Goal: Information Seeking & Learning: Learn about a topic

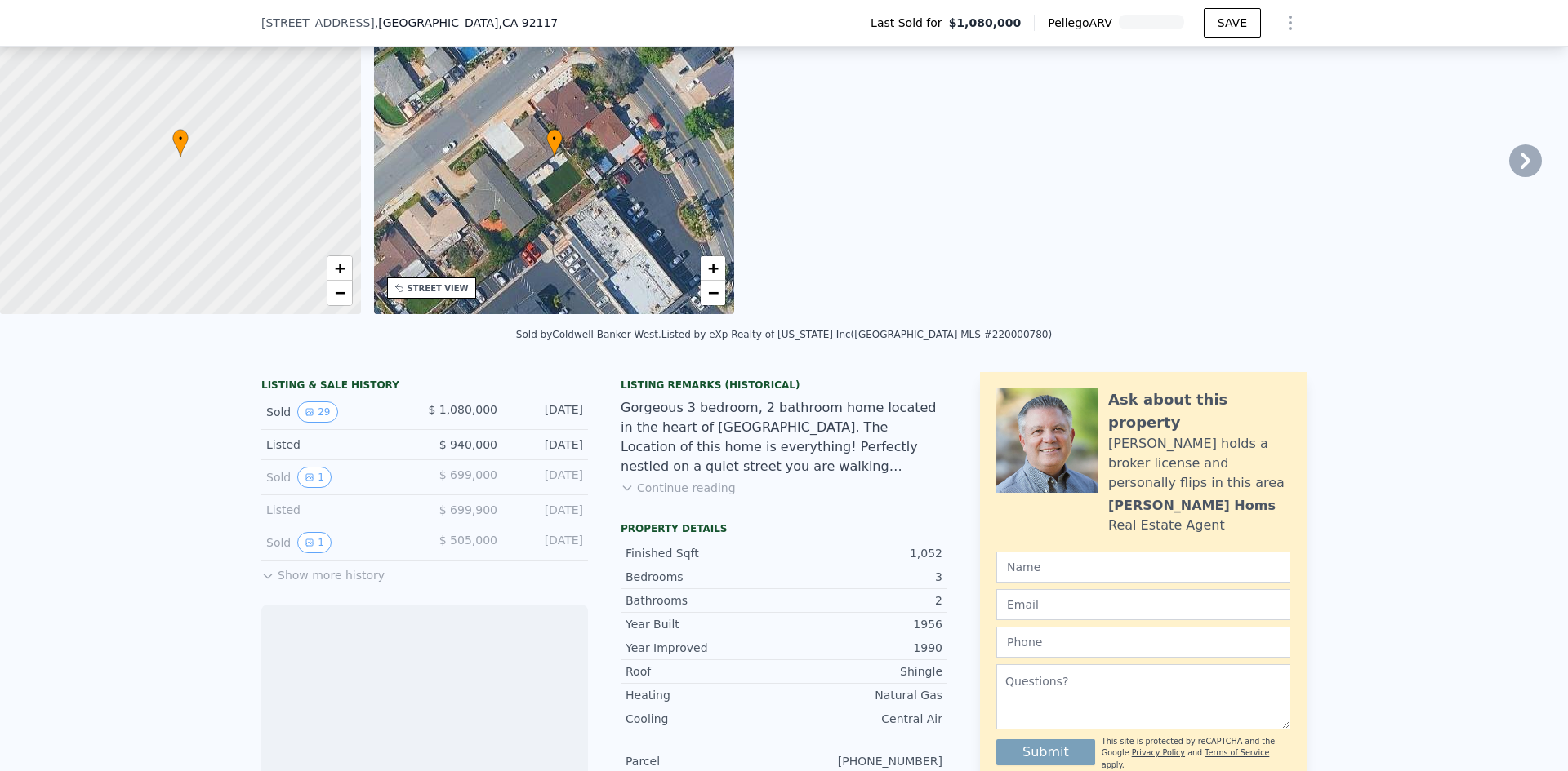
scroll to position [157, 0]
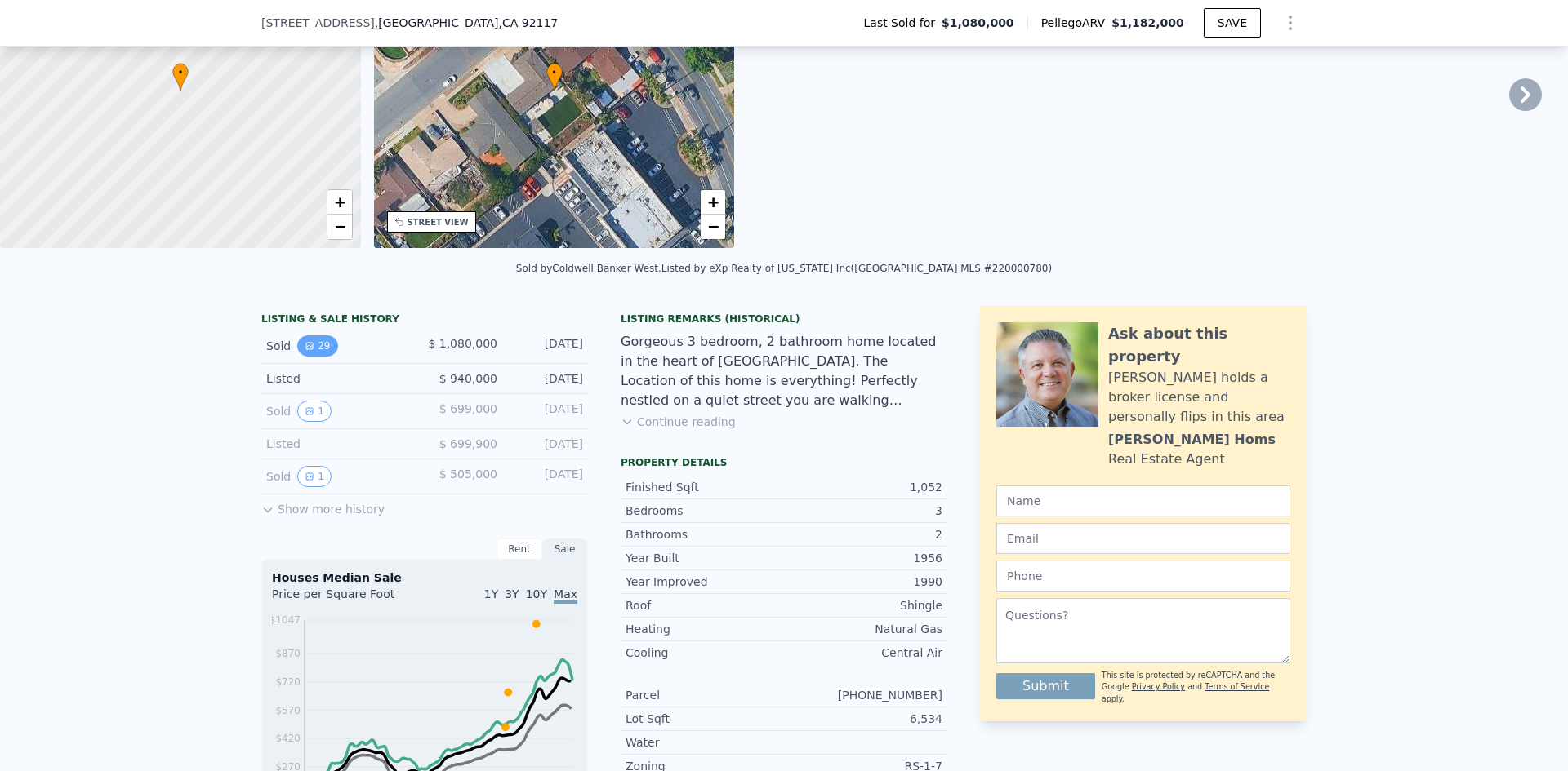
click at [308, 357] on button "29" at bounding box center [317, 345] width 40 height 21
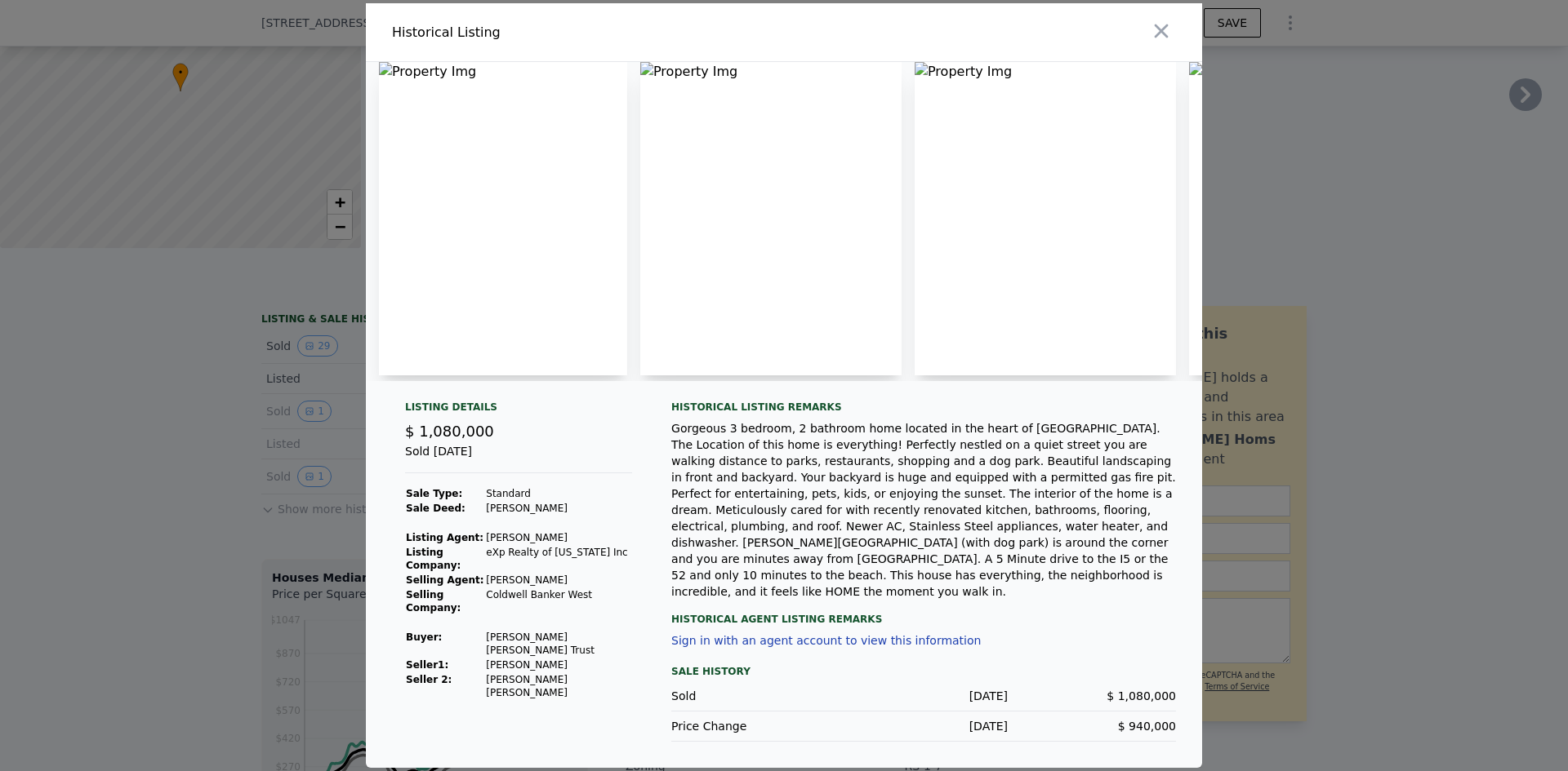
click at [538, 214] on img at bounding box center [503, 219] width 249 height 314
click at [1164, 43] on icon "button" at bounding box center [1161, 31] width 23 height 23
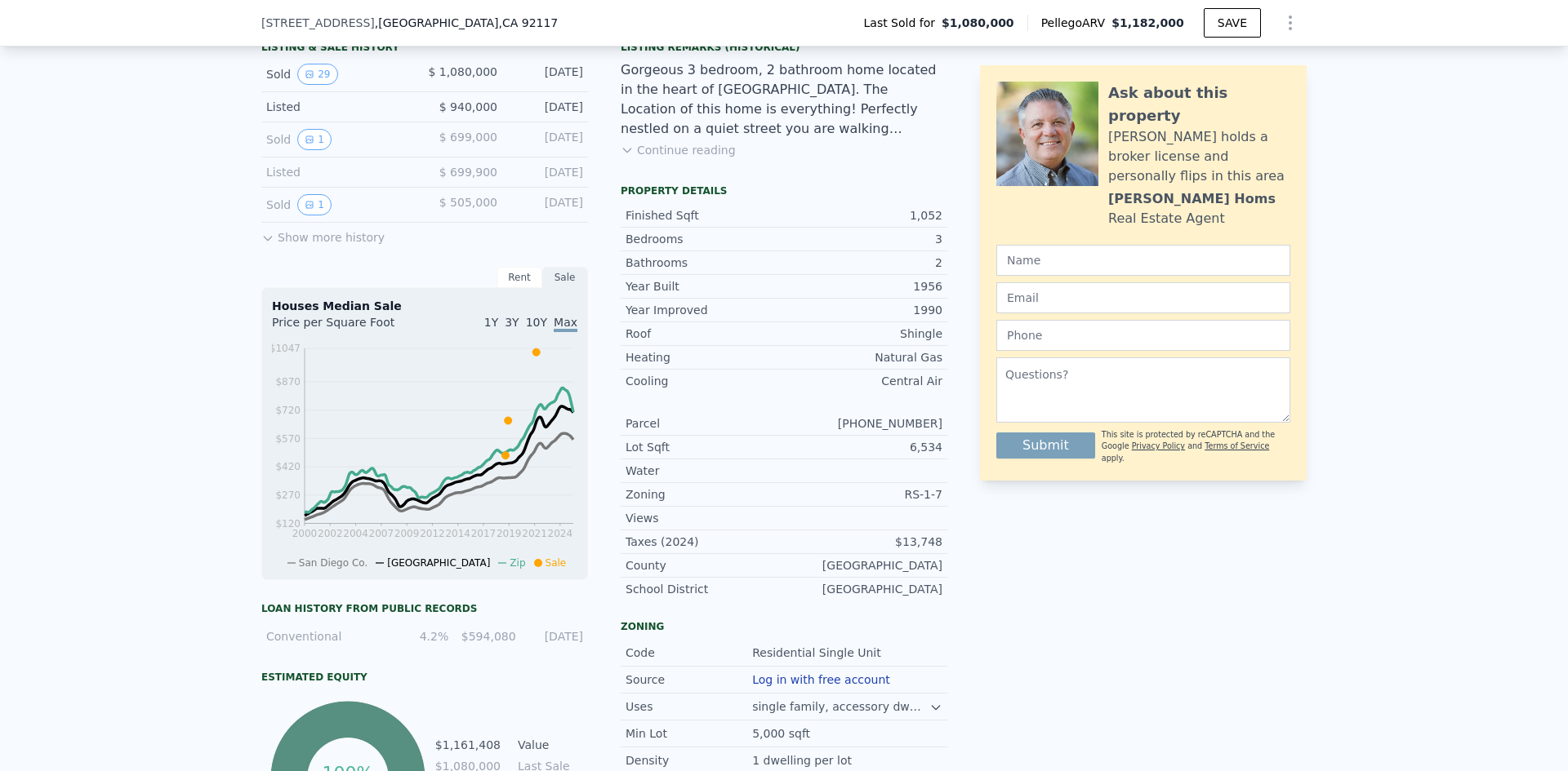
scroll to position [402, 0]
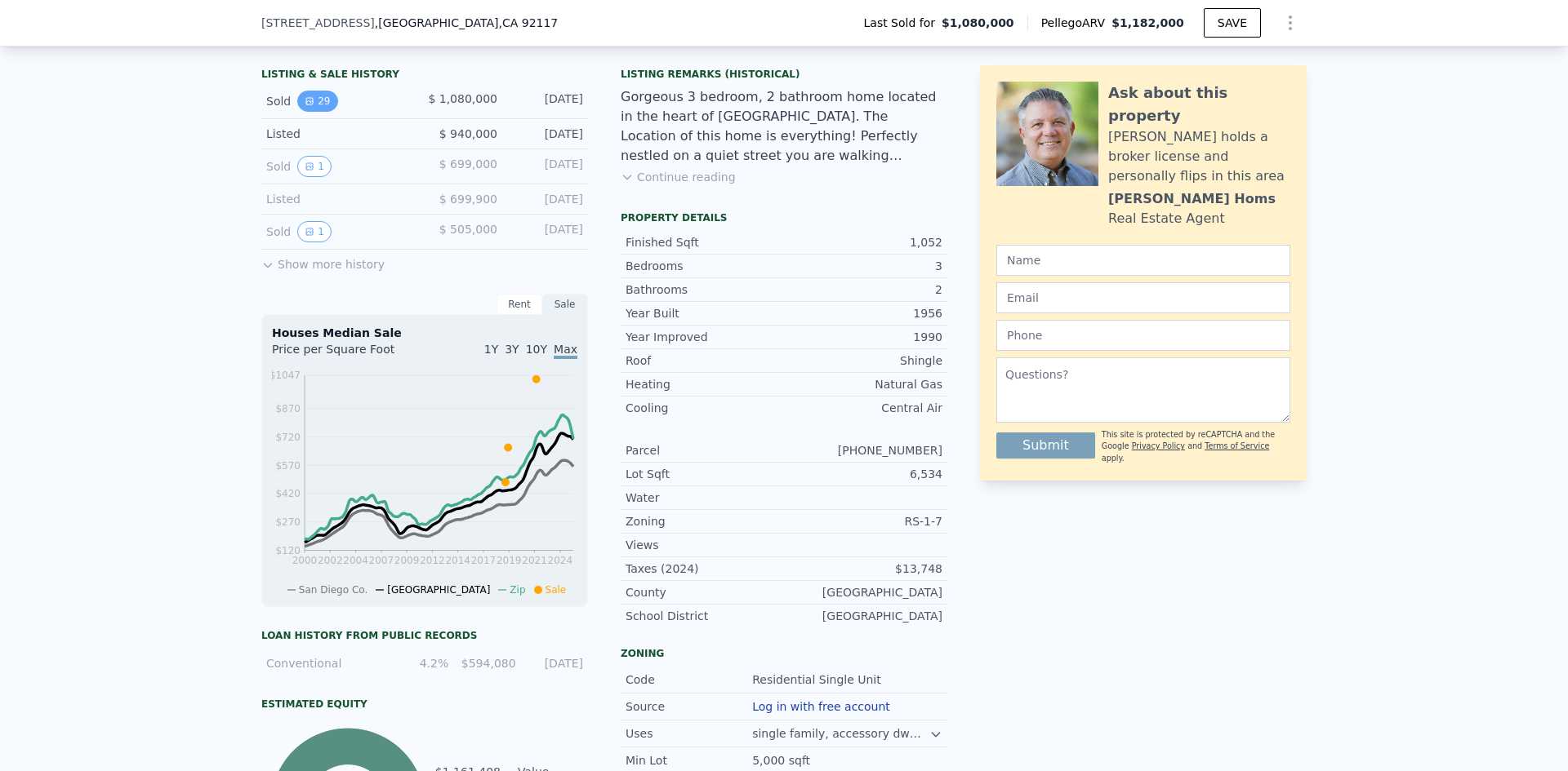
click at [308, 112] on button "29" at bounding box center [317, 101] width 40 height 21
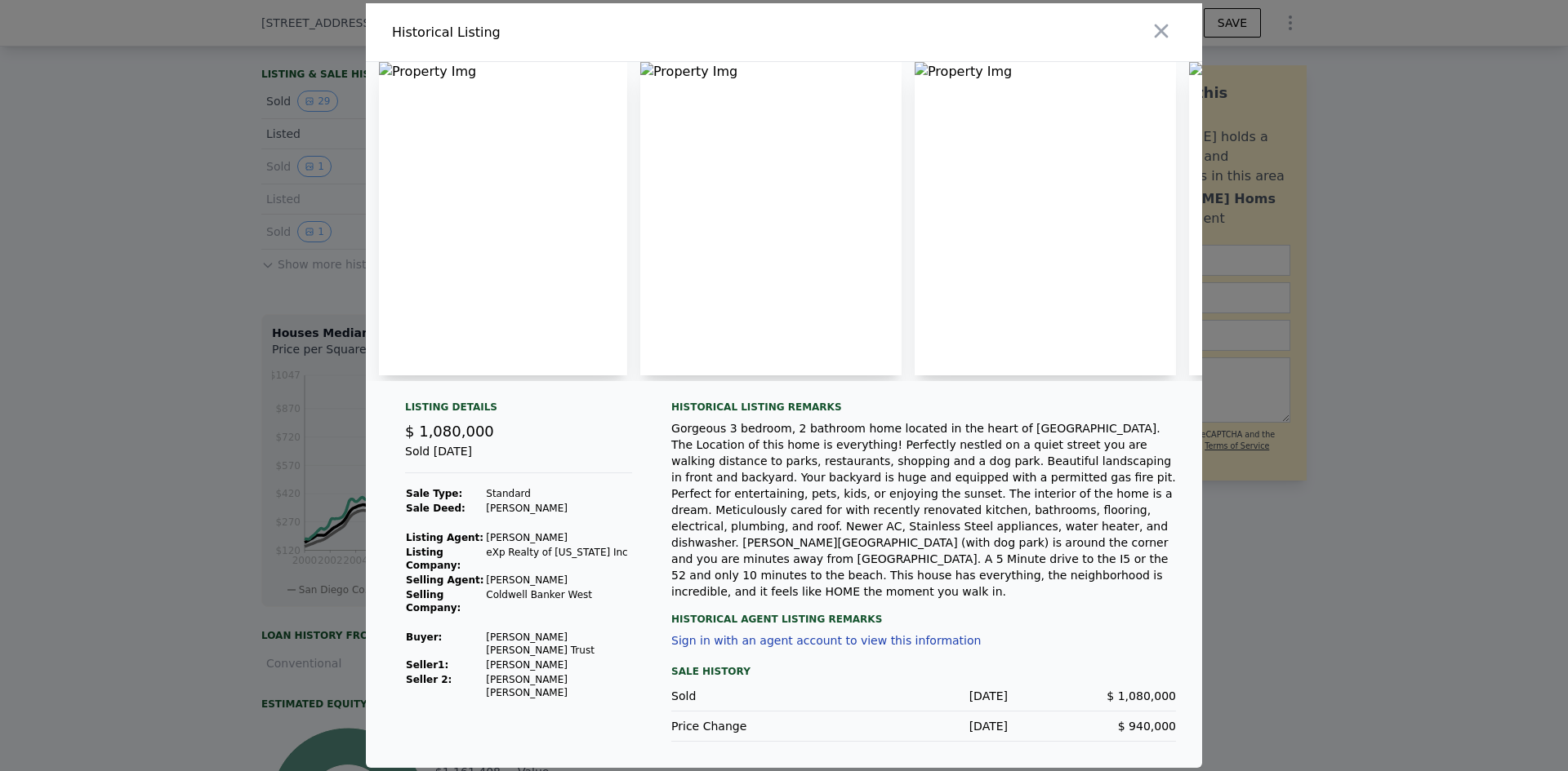
click at [537, 147] on img at bounding box center [503, 219] width 249 height 314
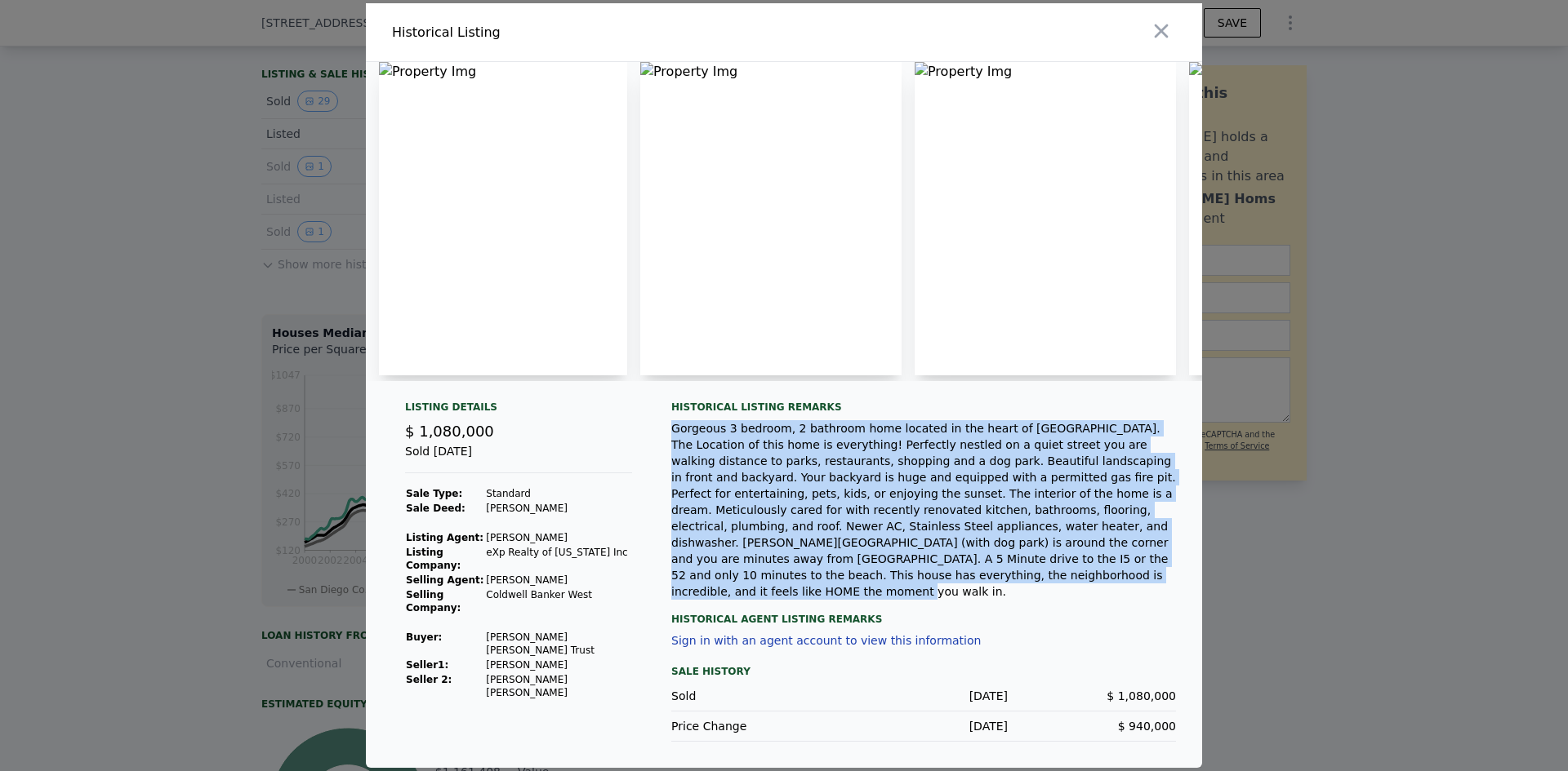
drag, startPoint x: 1052, startPoint y: 579, endPoint x: 666, endPoint y: 453, distance: 406.0
click at [666, 453] on div "Listing Details $ 1,080,000 Sold [DATE] Sale Type: Standard Sale Deed: [PERSON_…" at bounding box center [784, 584] width 837 height 367
click at [941, 467] on div "Gorgeous 3 bedroom, 2 bathroom home located in the heart of [GEOGRAPHIC_DATA]. …" at bounding box center [924, 509] width 505 height 180
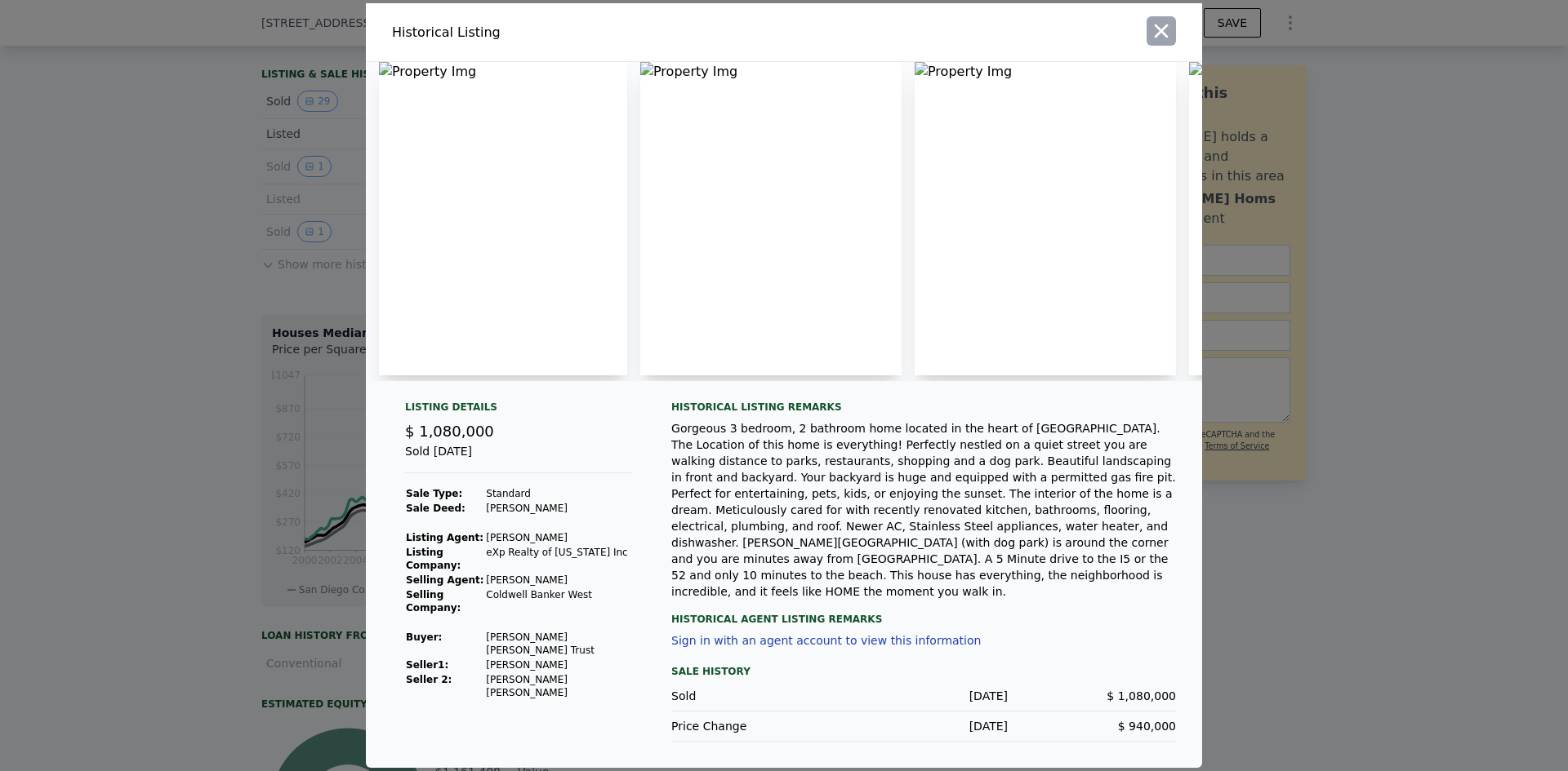
click at [1160, 43] on icon "button" at bounding box center [1161, 31] width 23 height 23
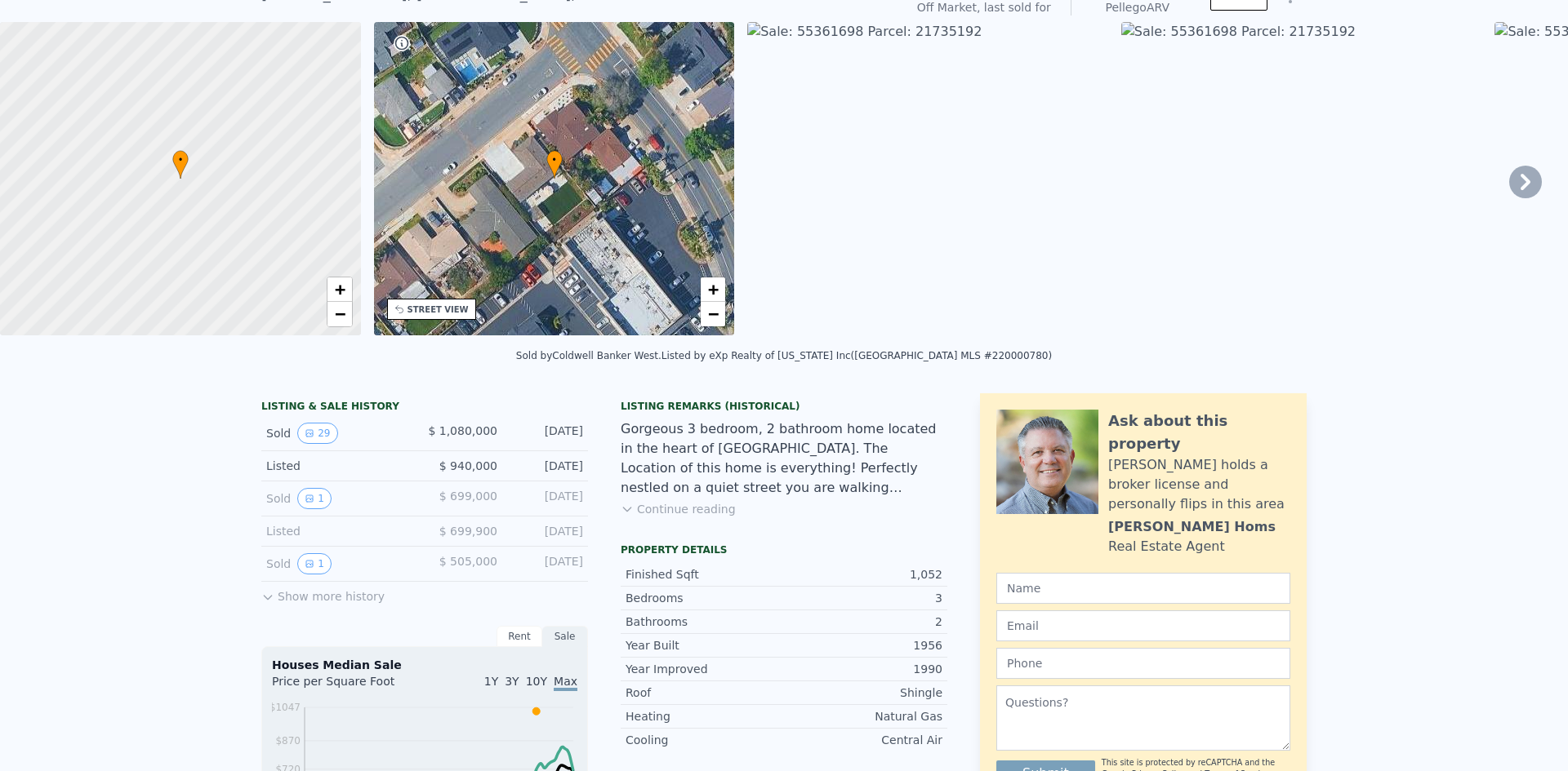
scroll to position [6, 0]
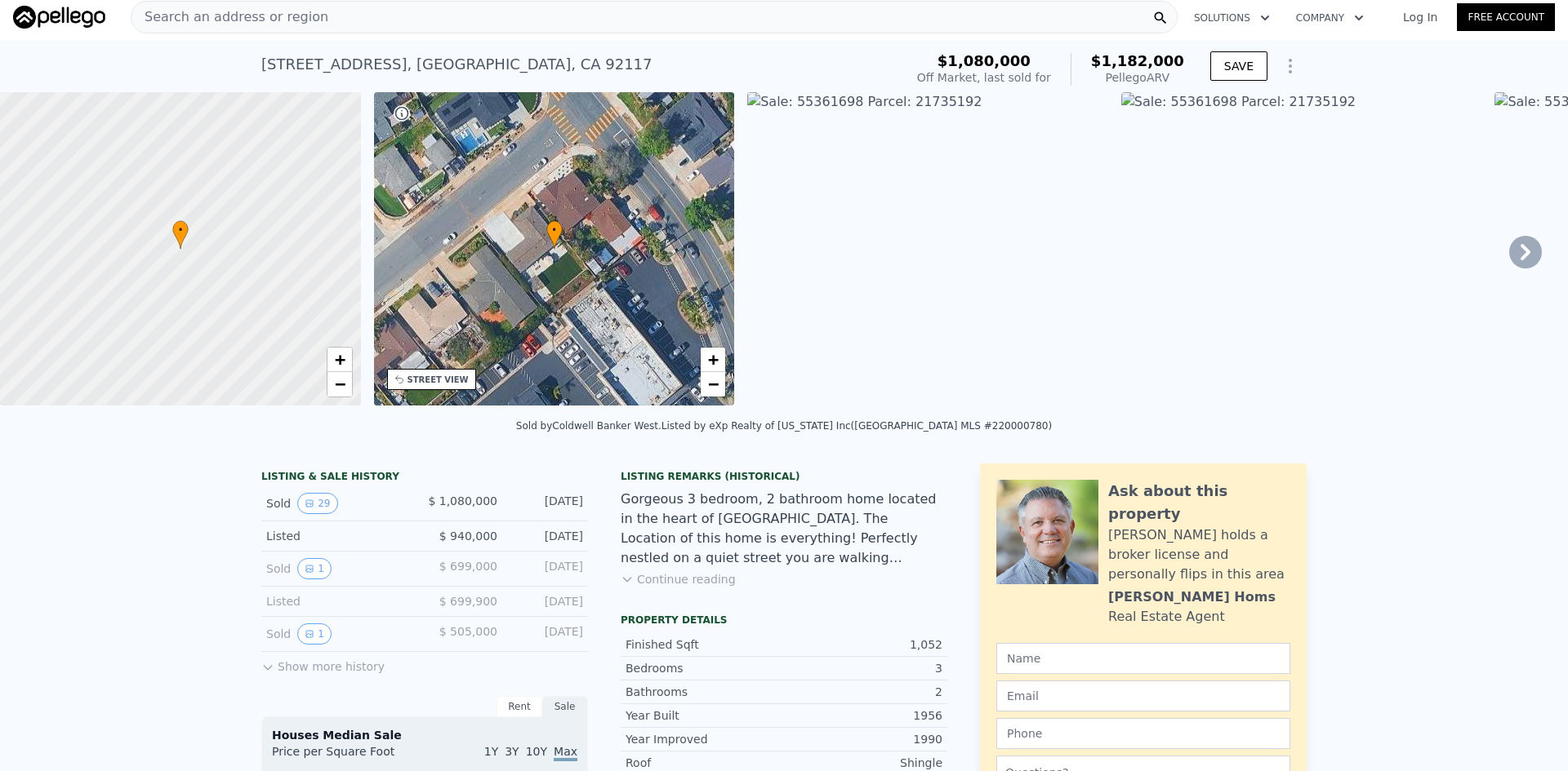
click at [551, 253] on div "• + −" at bounding box center [554, 249] width 361 height 314
click at [432, 372] on div "STREET VIEW" at bounding box center [432, 379] width 89 height 21
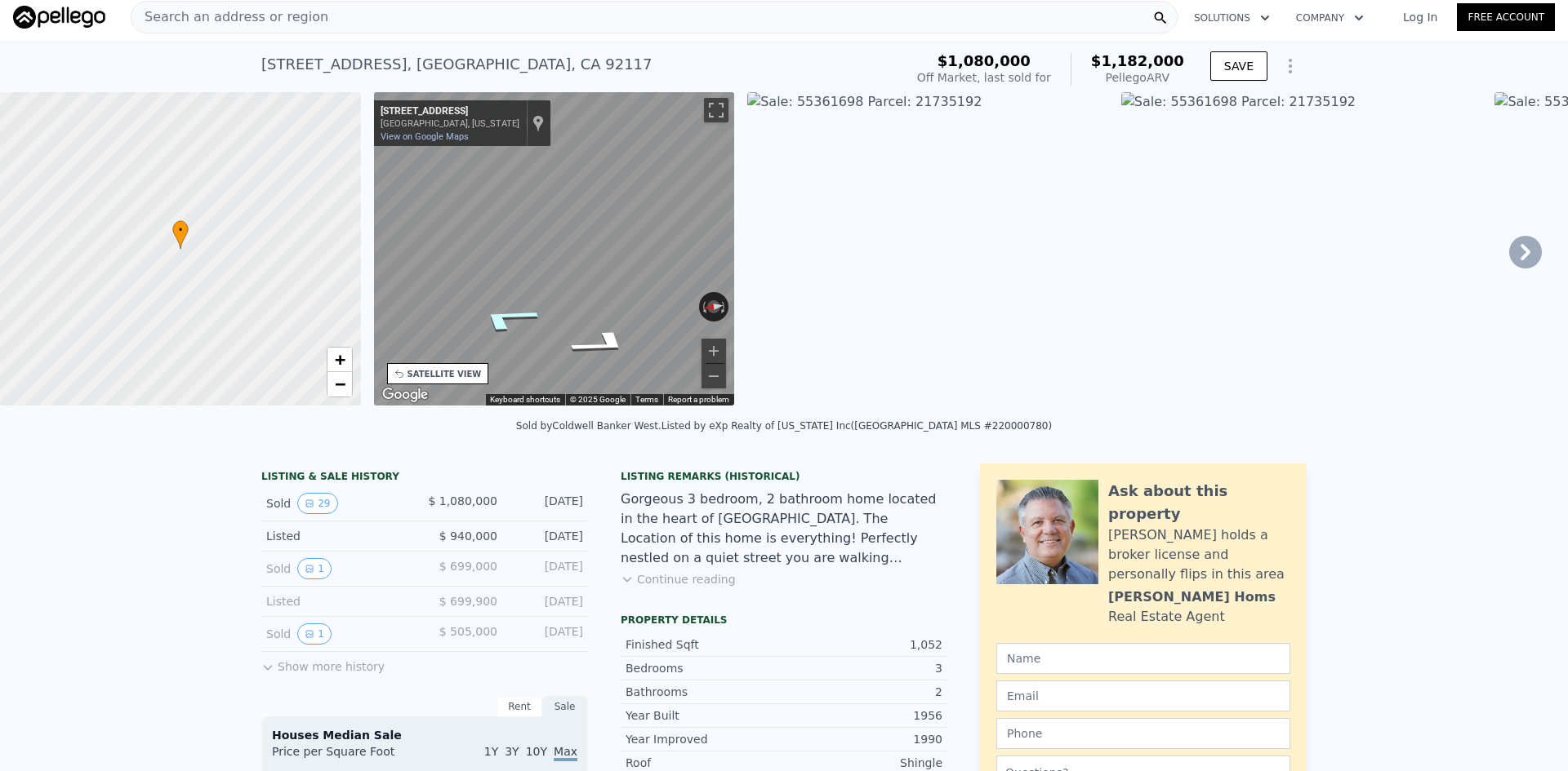
click at [506, 311] on icon "Go Northeast, Geddes Dr" at bounding box center [506, 318] width 118 height 40
click at [516, 322] on icon "Go Northeast, Geddes Dr" at bounding box center [507, 318] width 119 height 40
click at [353, 290] on div "• + − • + − STREET VIEW ← Move left → Move right ↑ Move up ↓ Move down + Zoom i…" at bounding box center [784, 251] width 1568 height 319
click at [605, 322] on icon "Go Southwest, Geddes Dr" at bounding box center [612, 314] width 101 height 39
click at [485, 237] on icon "Go Northeast, Geddes Dr" at bounding box center [498, 243] width 106 height 56
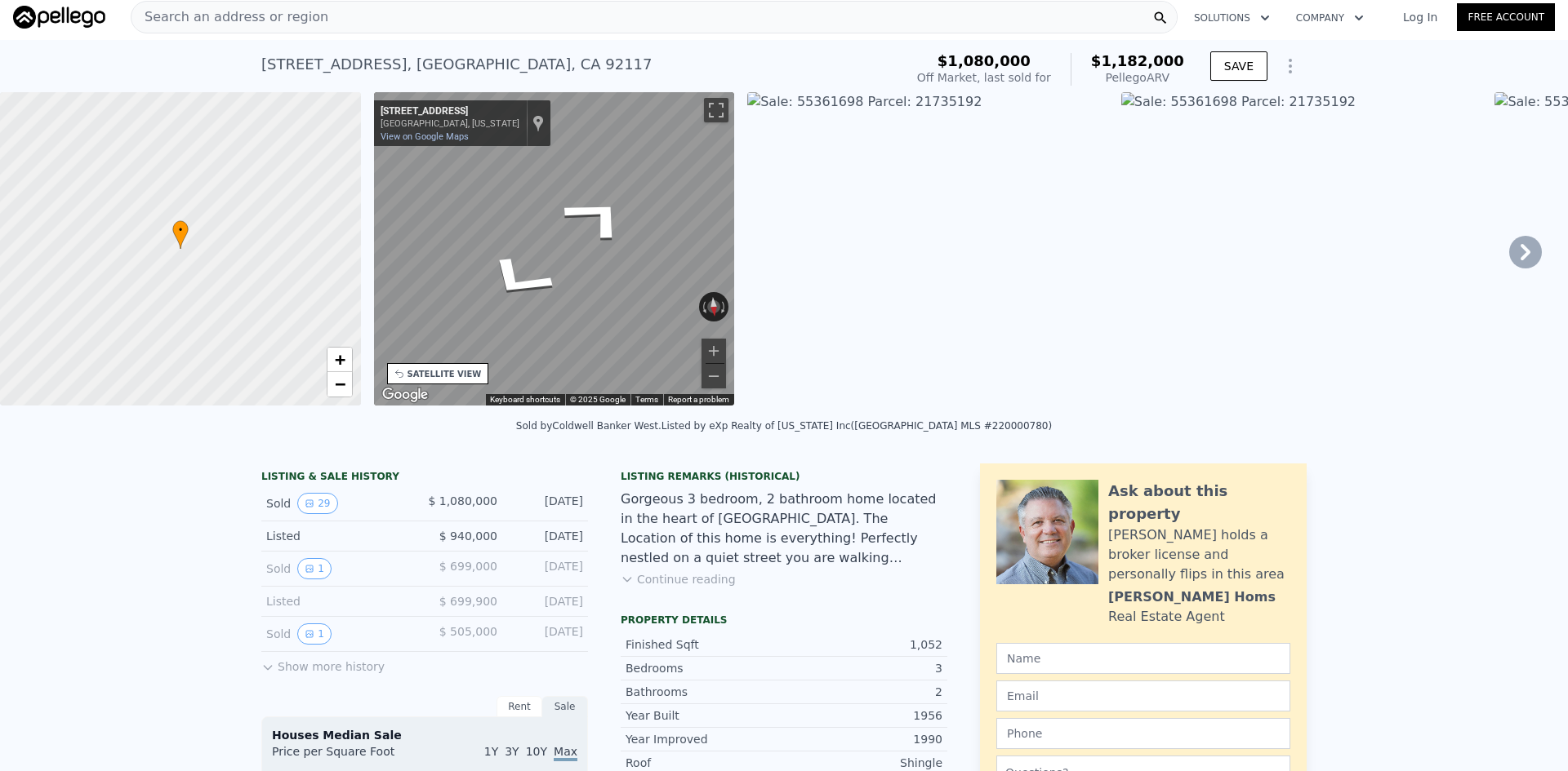
click at [343, 277] on div "• + − • + − STREET VIEW ← Move left → Move right ↑ Move up ↓ Move down + Zoom i…" at bounding box center [784, 251] width 1568 height 319
